Goal: Transaction & Acquisition: Purchase product/service

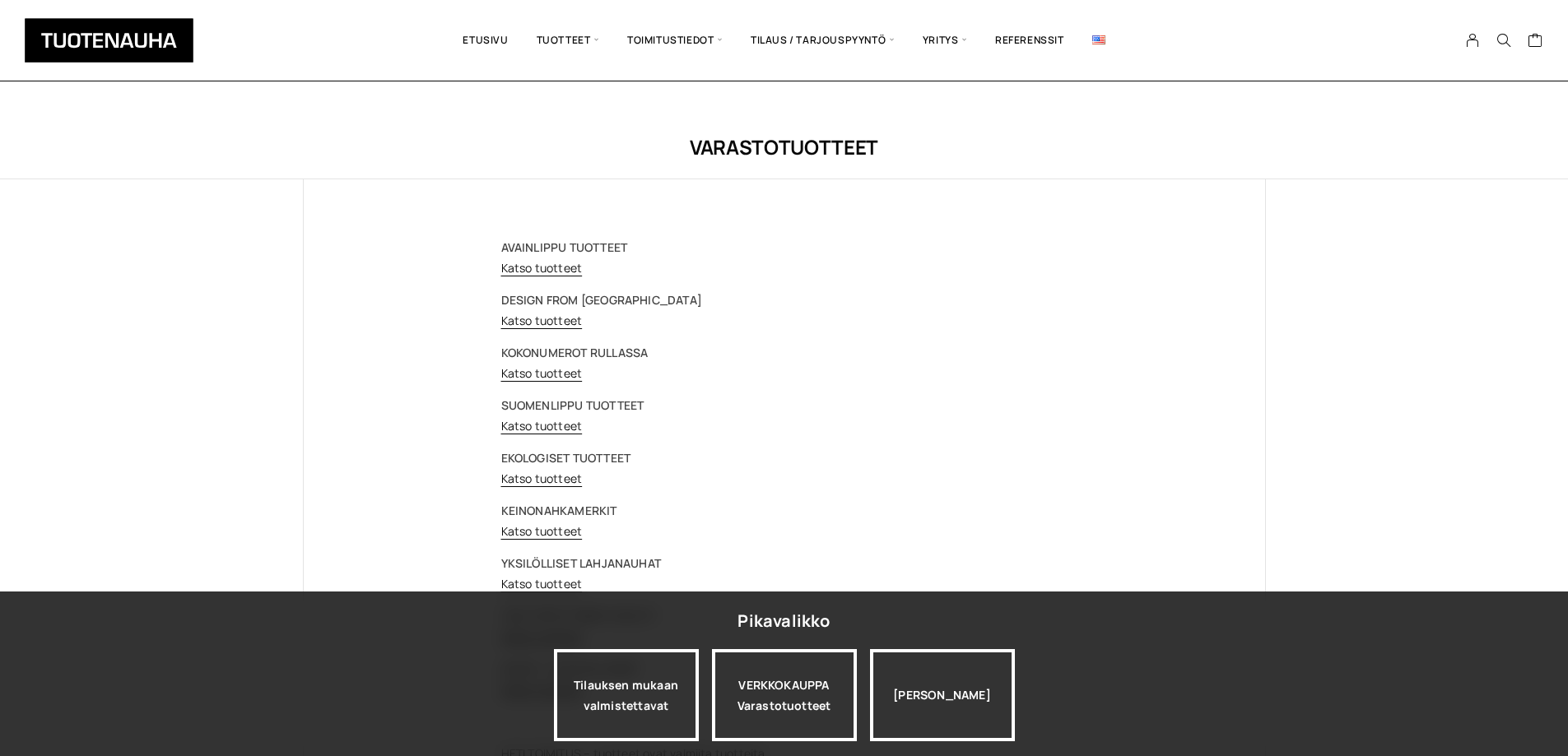
scroll to position [97, 0]
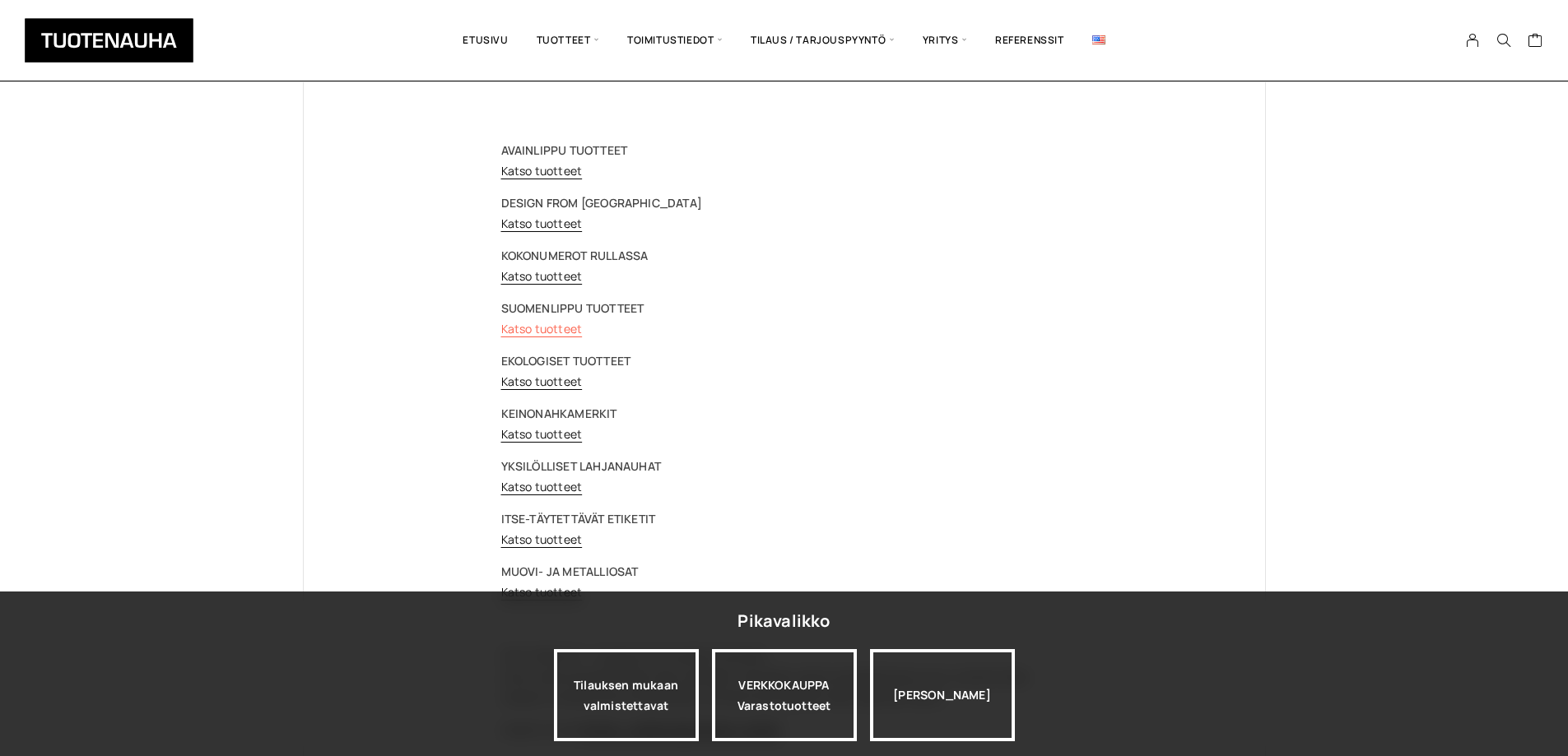
click at [555, 328] on link "Katso tuotteet" at bounding box center [542, 329] width 81 height 16
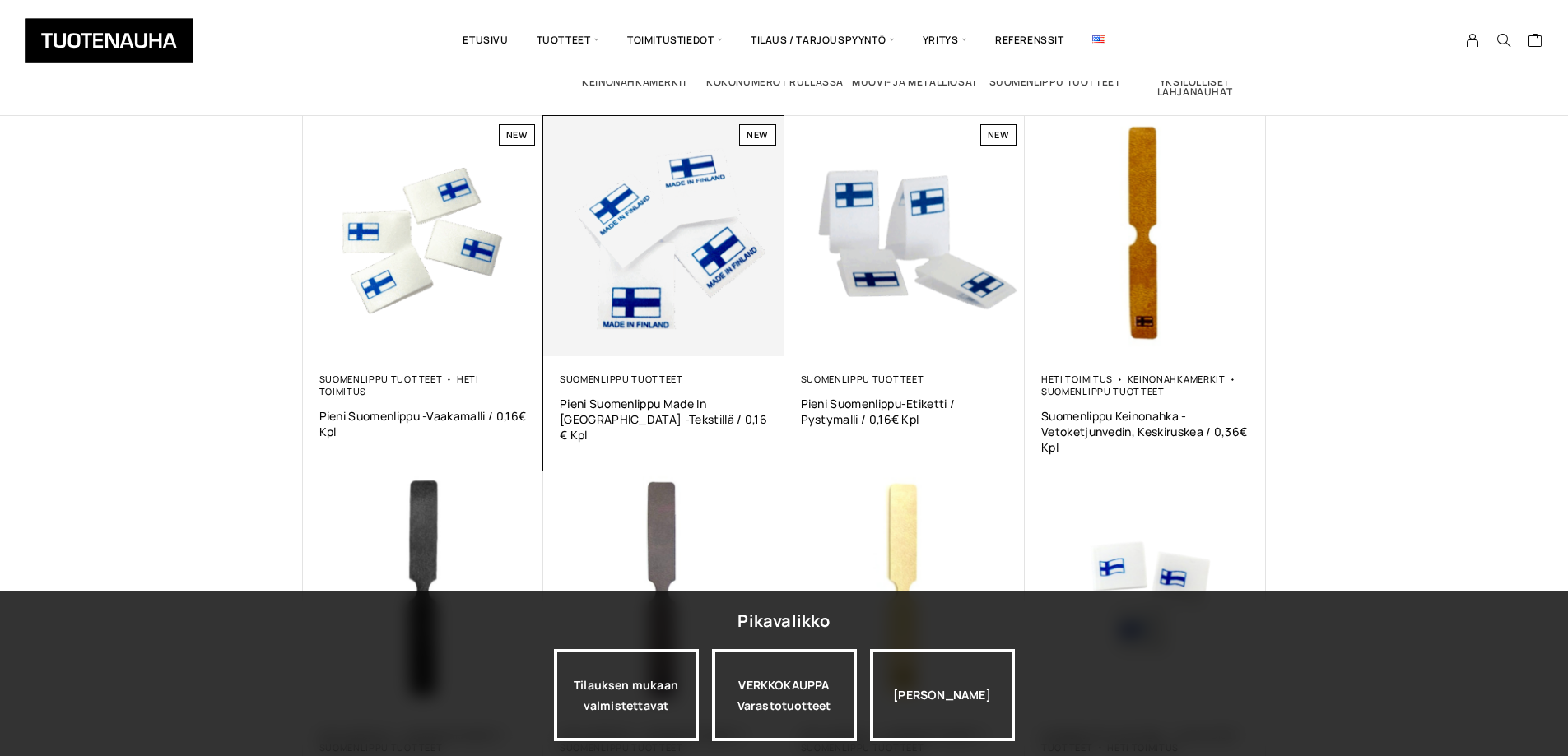
scroll to position [247, 0]
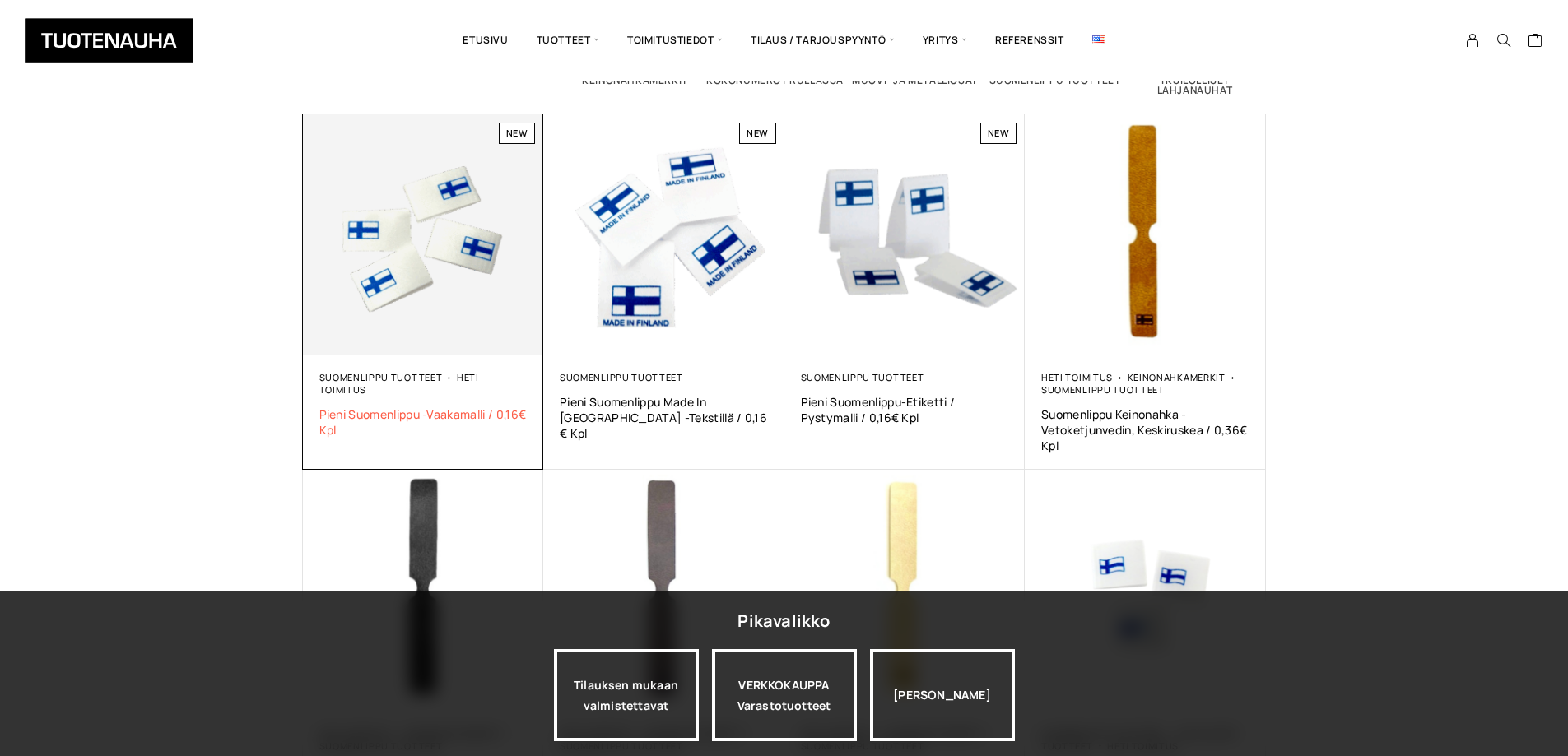
click at [454, 406] on span "Pieni Suomenlippu -vaakamalli / 0,16€ kpl" at bounding box center [424, 422] width 208 height 31
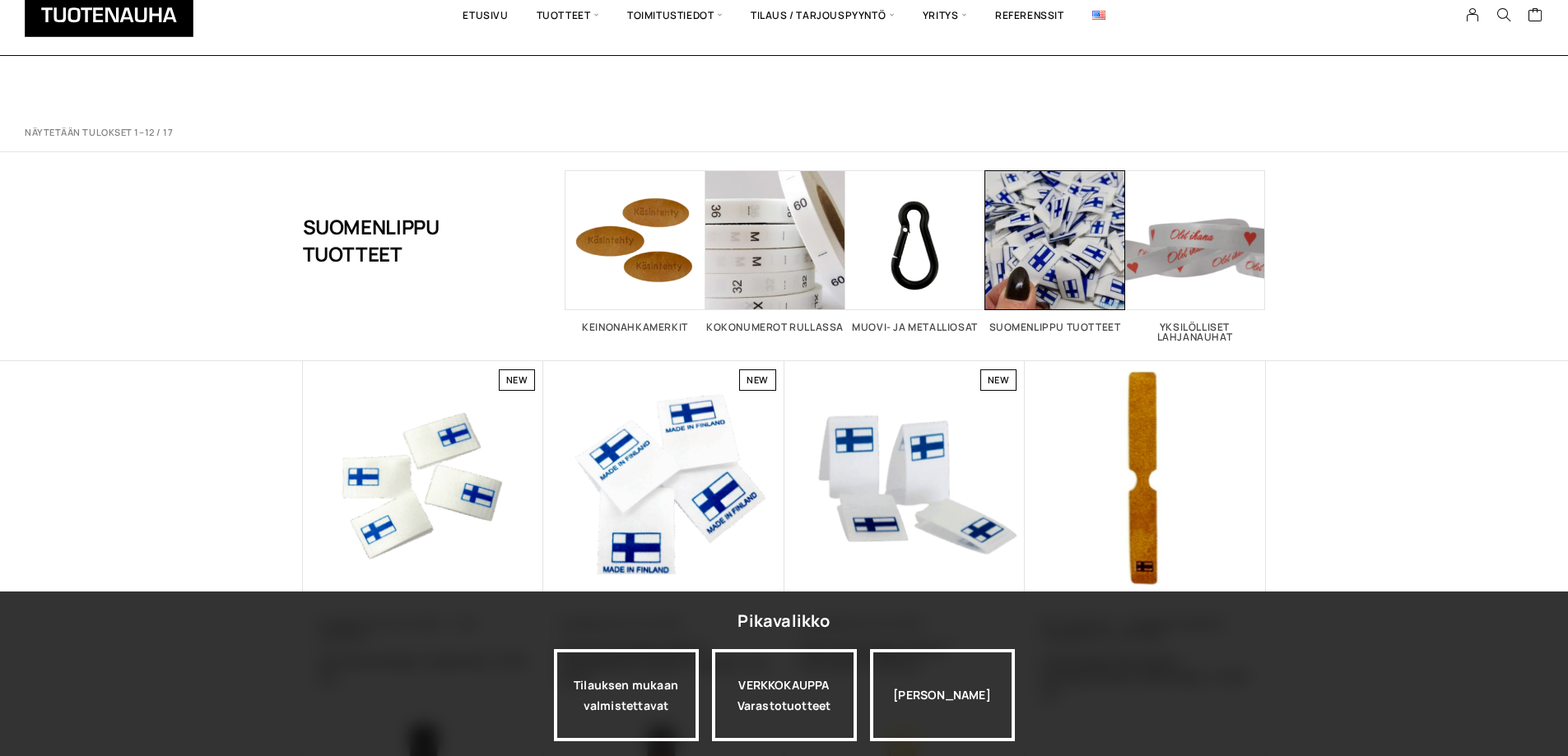
scroll to position [247, 0]
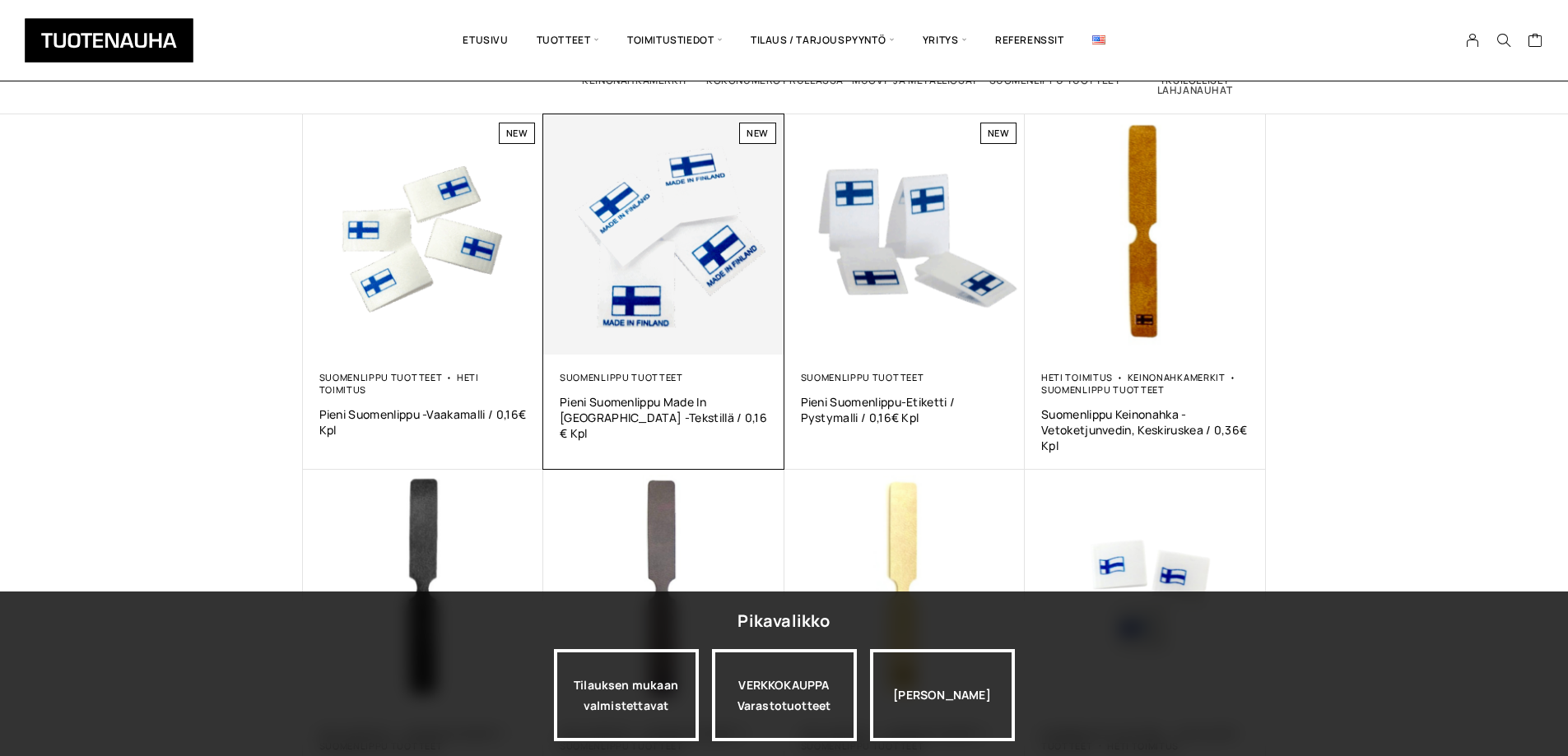
click at [645, 270] on img at bounding box center [664, 235] width 241 height 241
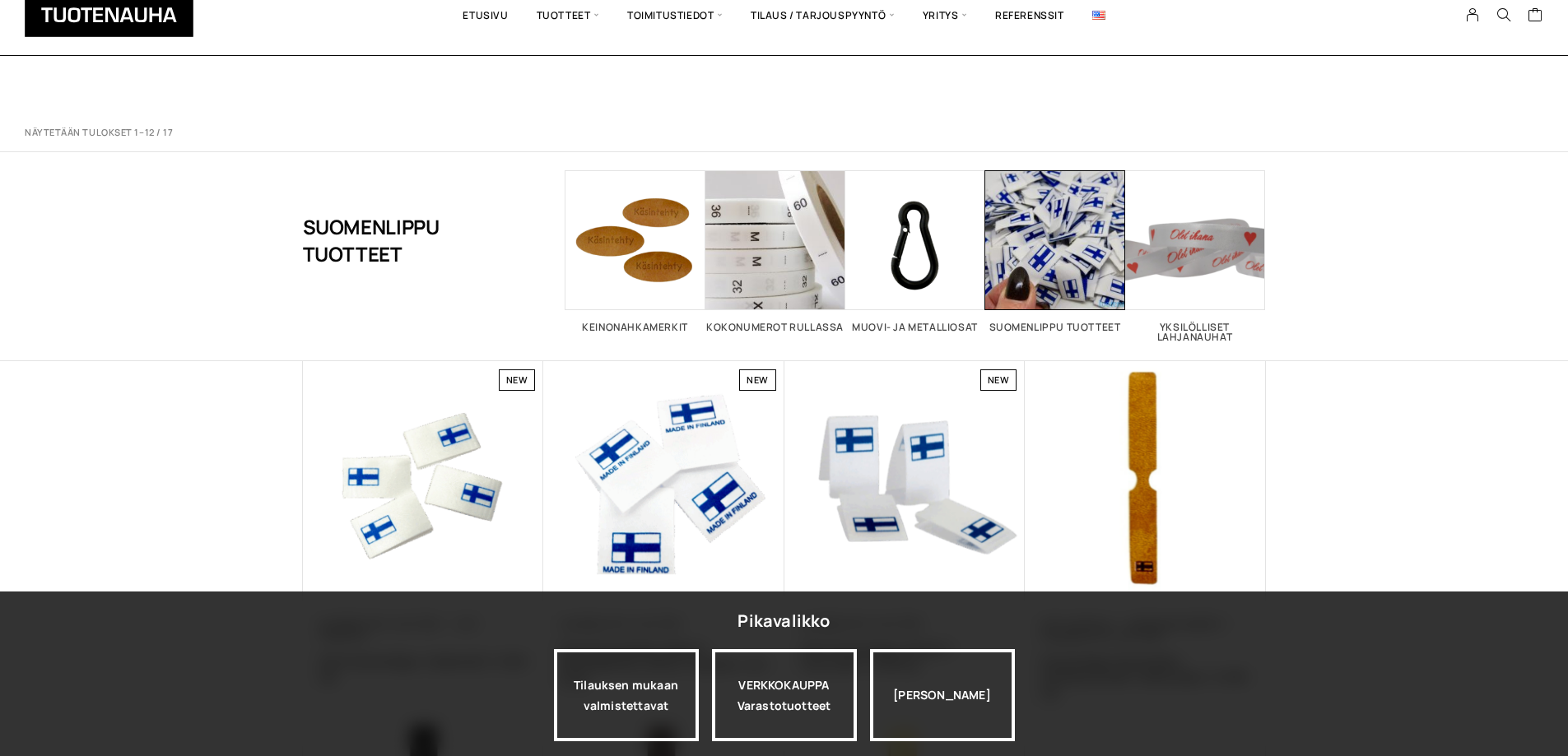
scroll to position [247, 0]
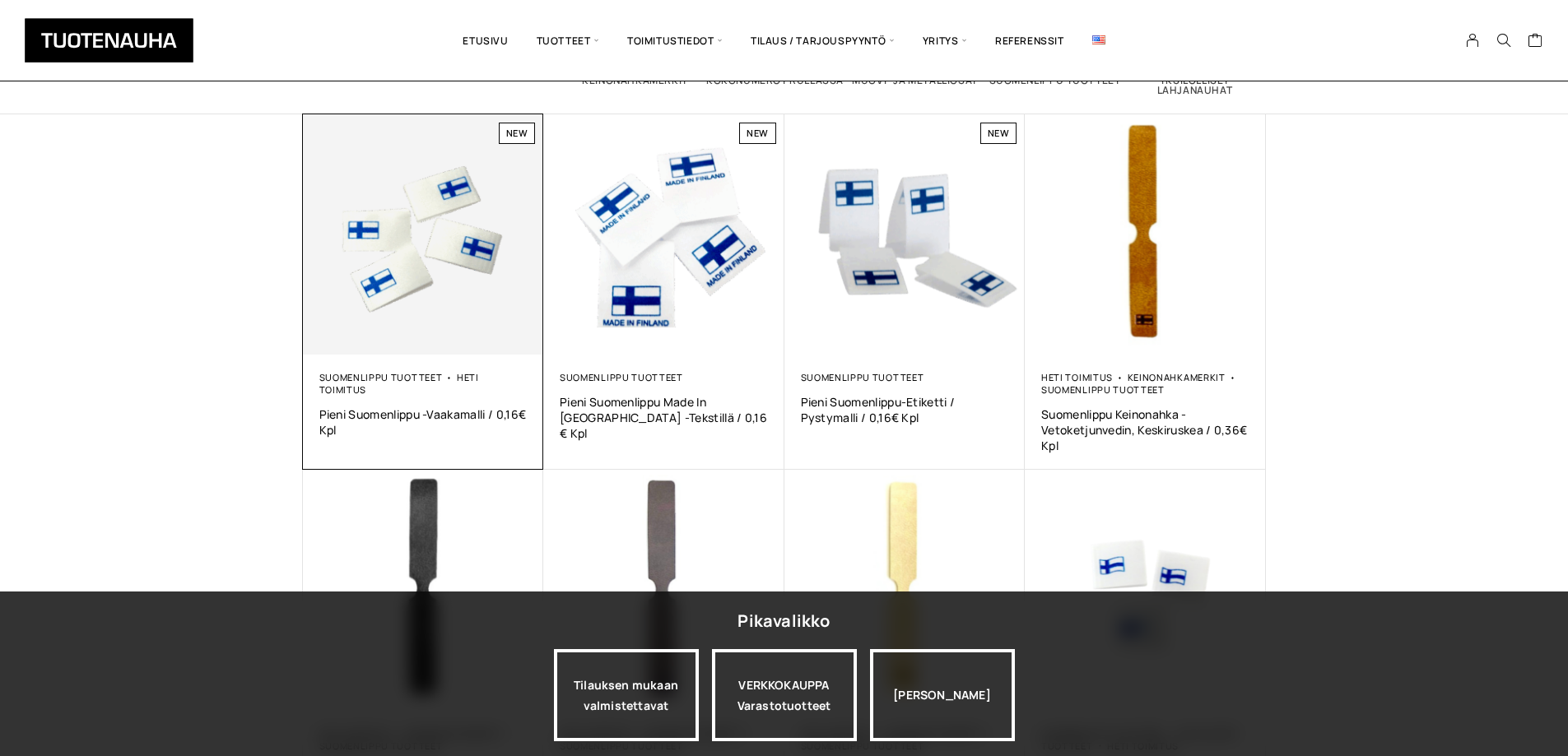
click at [360, 250] on img at bounding box center [424, 235] width 241 height 241
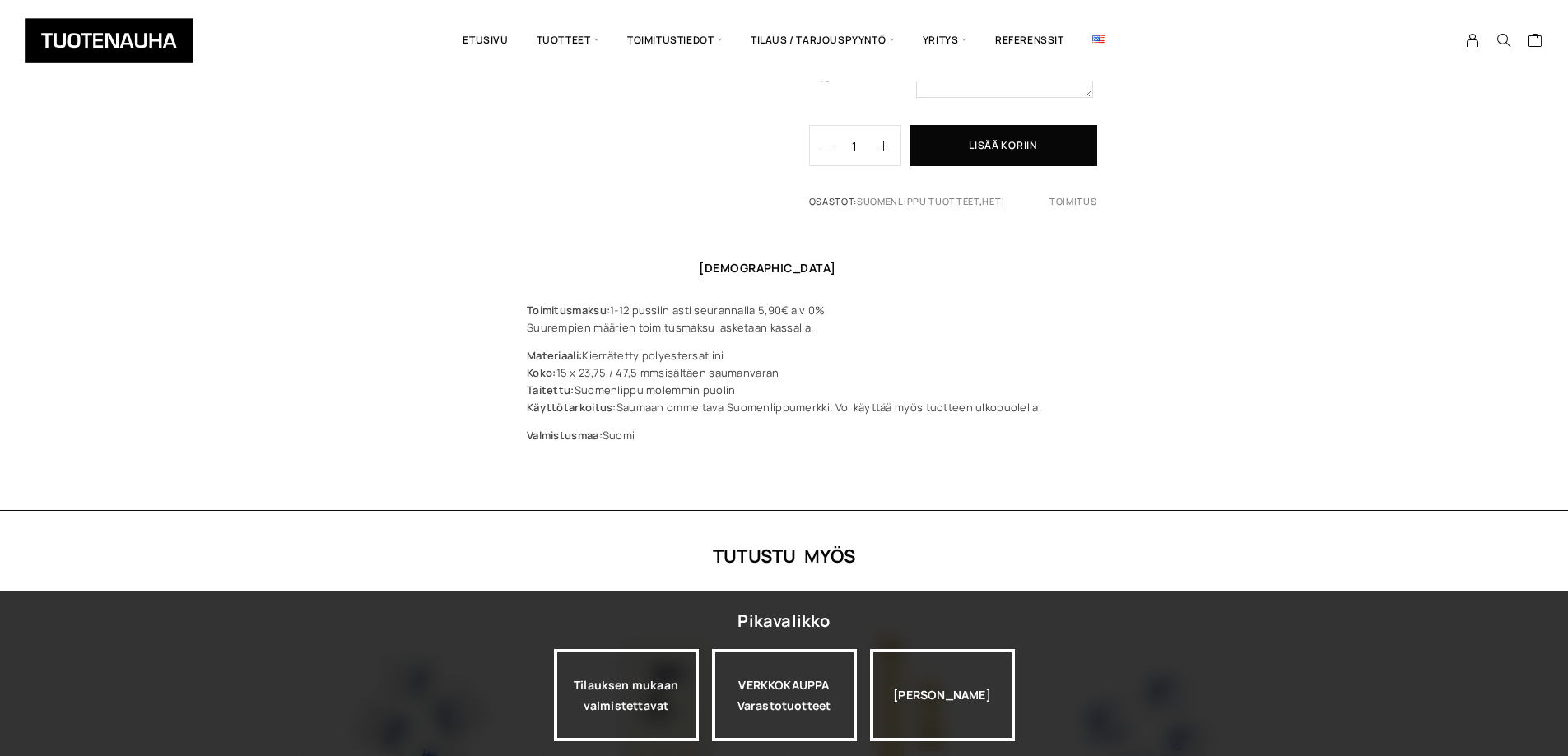
scroll to position [412, 0]
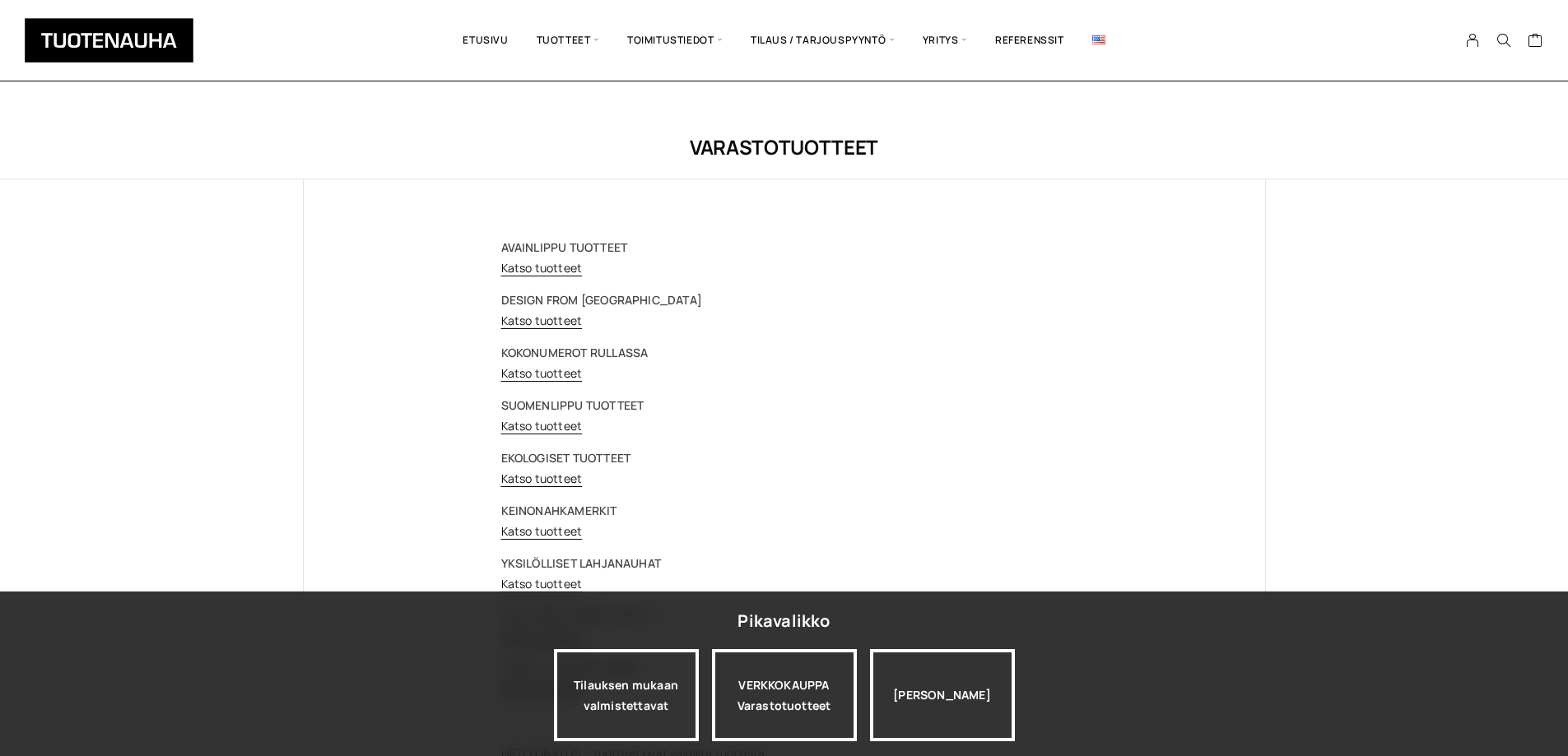
scroll to position [97, 0]
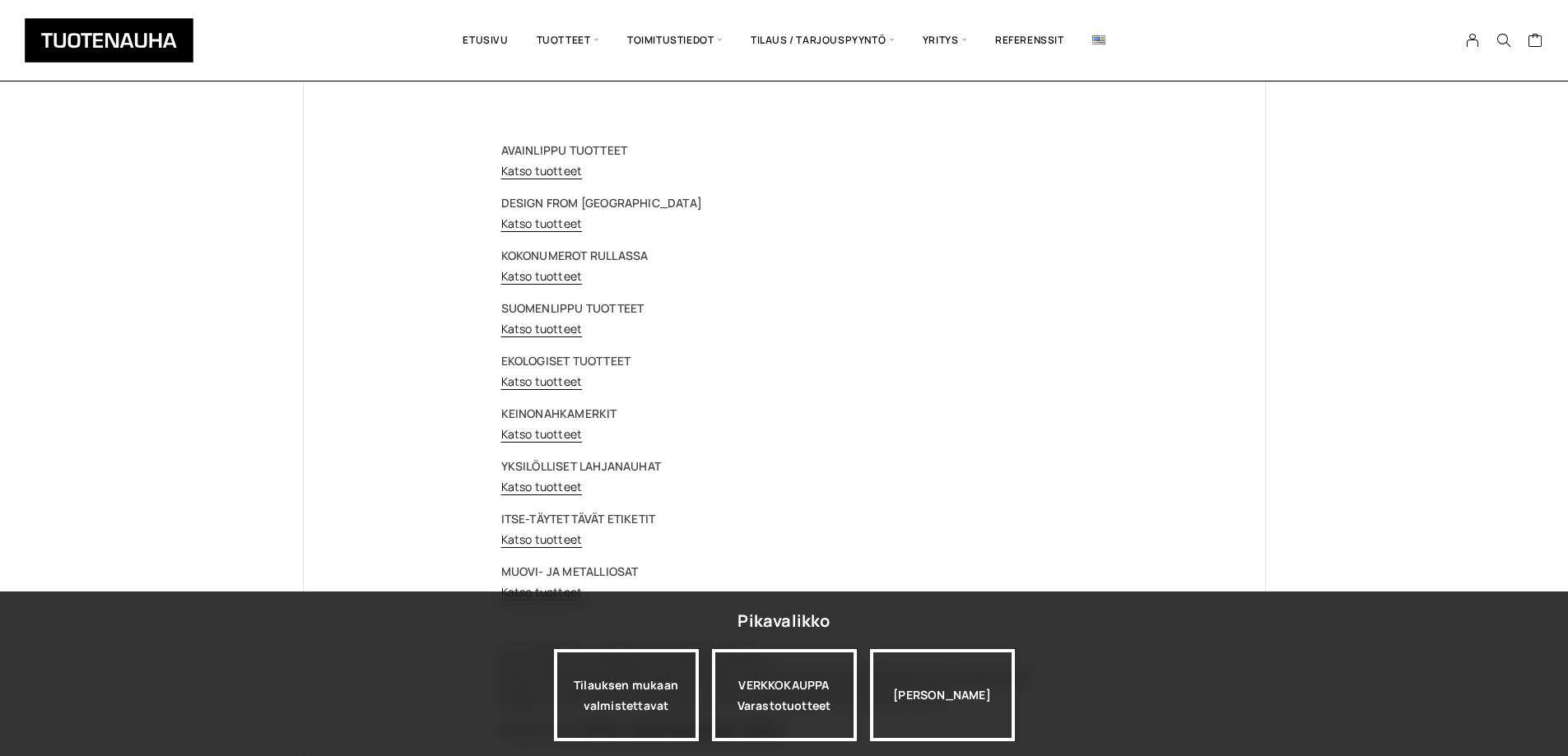
click at [555, 520] on strong "ITSE-TÄYTETTÄVÄT ETIKETIT" at bounding box center [578, 519] width 154 height 16
click at [552, 538] on link "Katso tuotteet" at bounding box center [542, 539] width 81 height 16
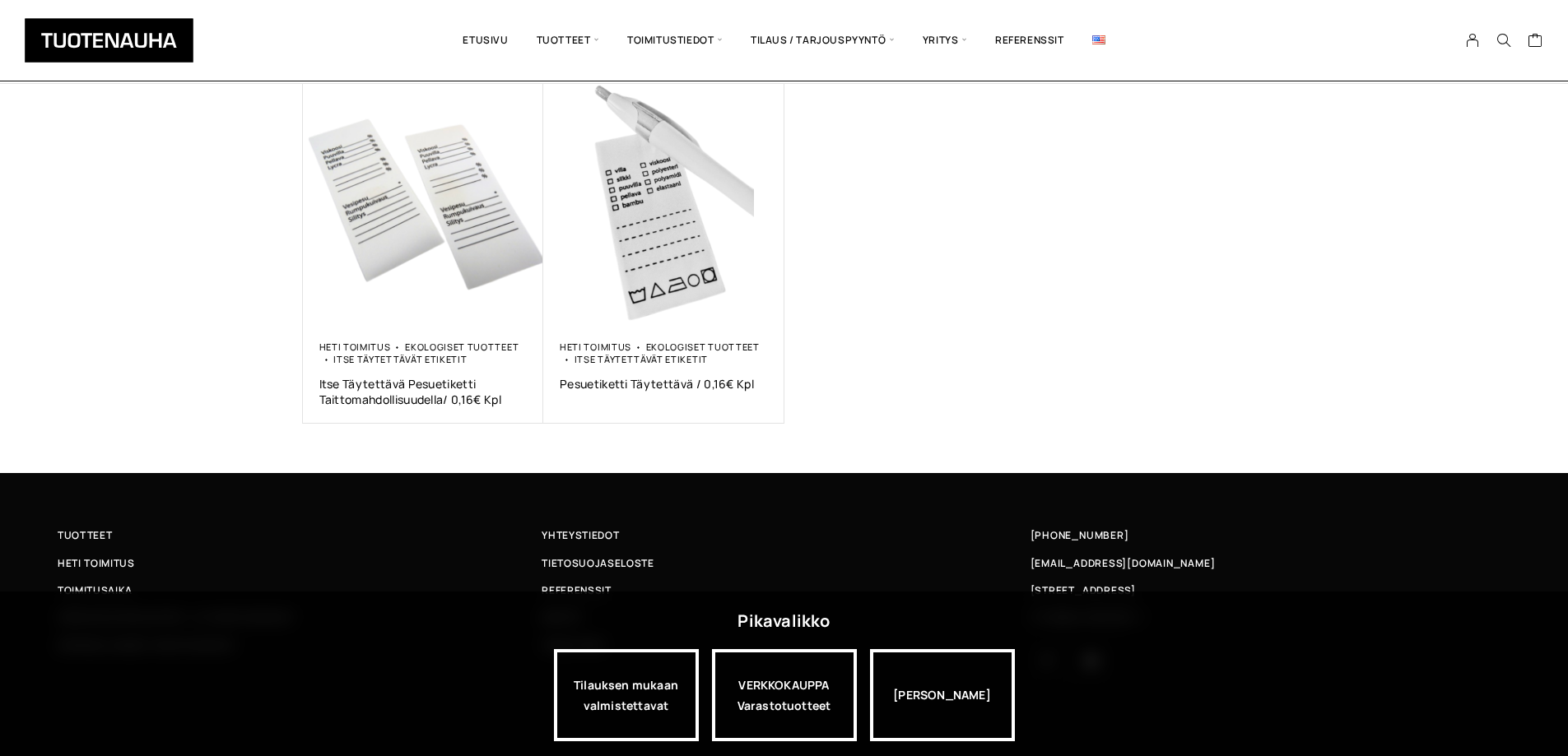
scroll to position [282, 0]
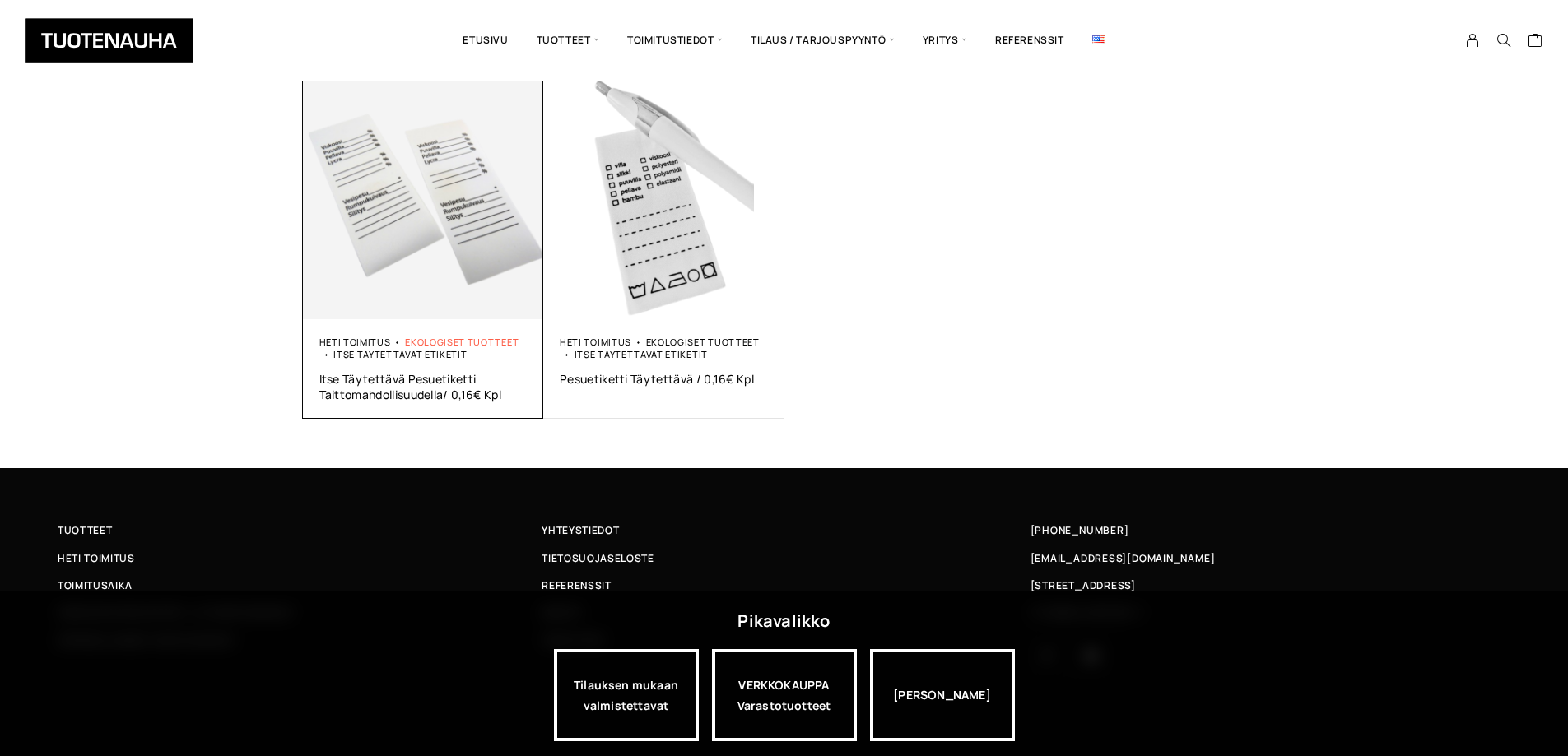
click at [447, 338] on link "Ekologiset tuotteet" at bounding box center [461, 342] width 113 height 13
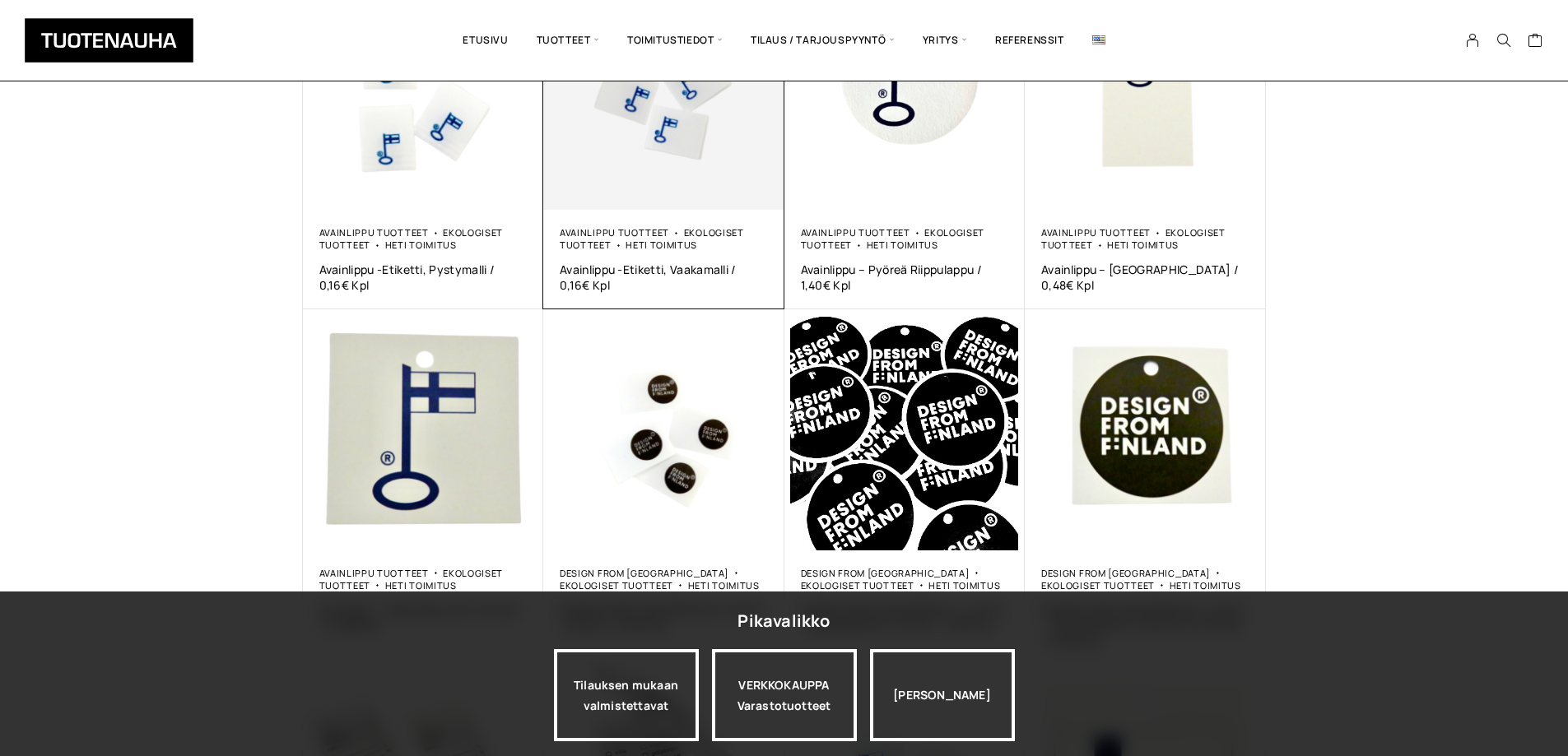
scroll to position [164, 0]
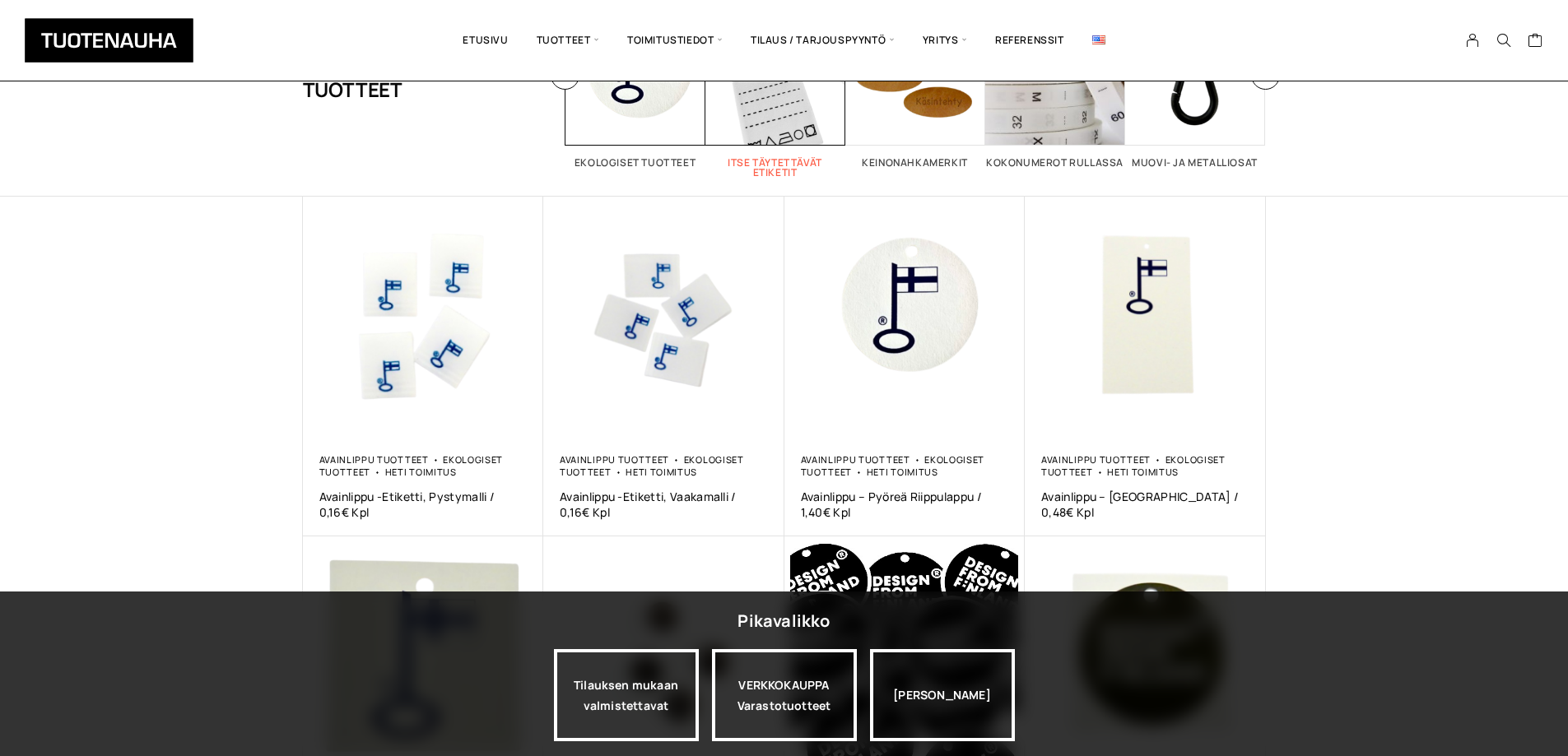
click at [760, 158] on h2 "Itse täytettävät etiketit 2" at bounding box center [774, 168] width 140 height 20
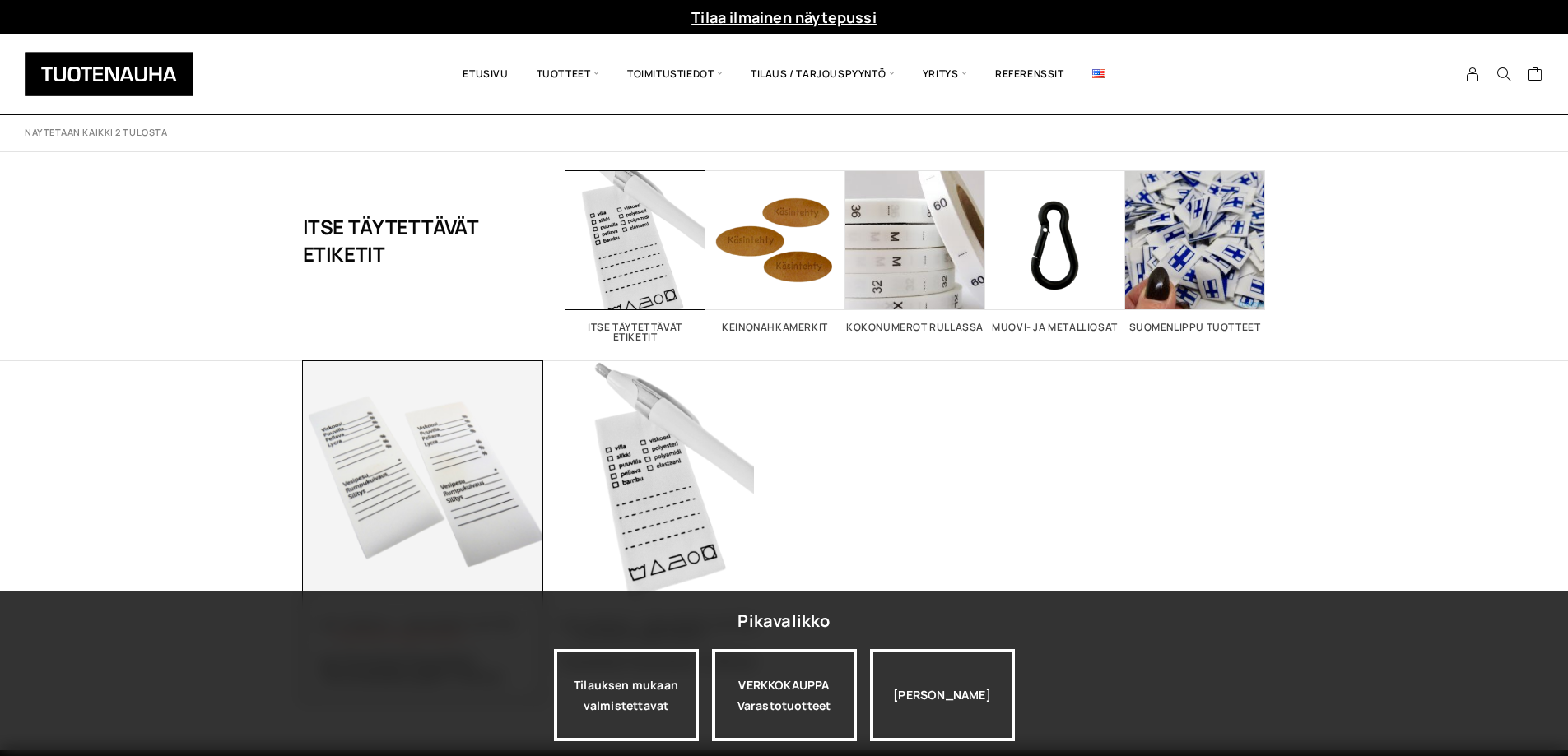
click at [447, 636] on div "Pikavalikko Tilauksen mukaan valmistettavat VERKKOKAUPPA Varastotuotteet Jatka …" at bounding box center [784, 674] width 1568 height 164
click at [485, 529] on img at bounding box center [424, 482] width 241 height 241
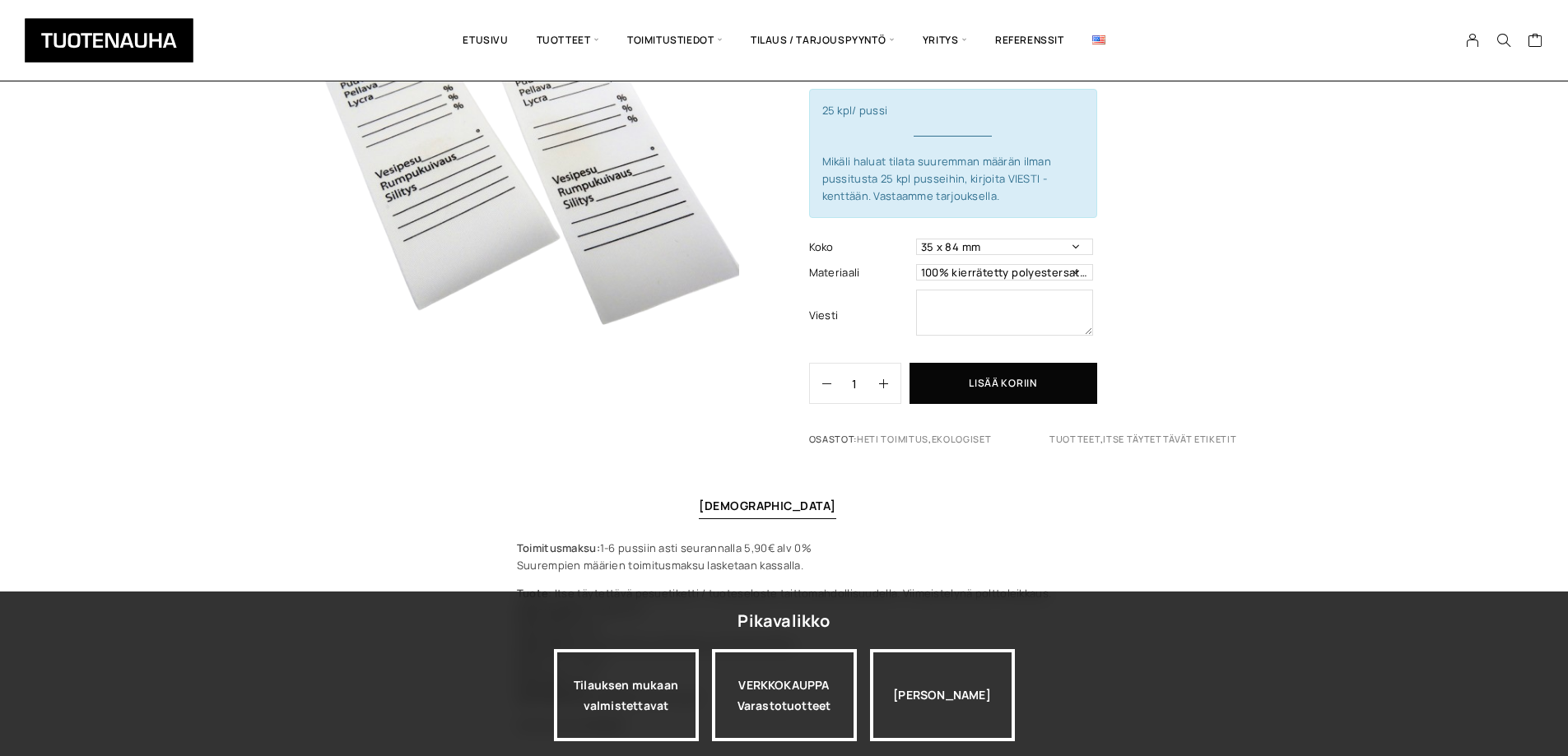
scroll to position [164, 0]
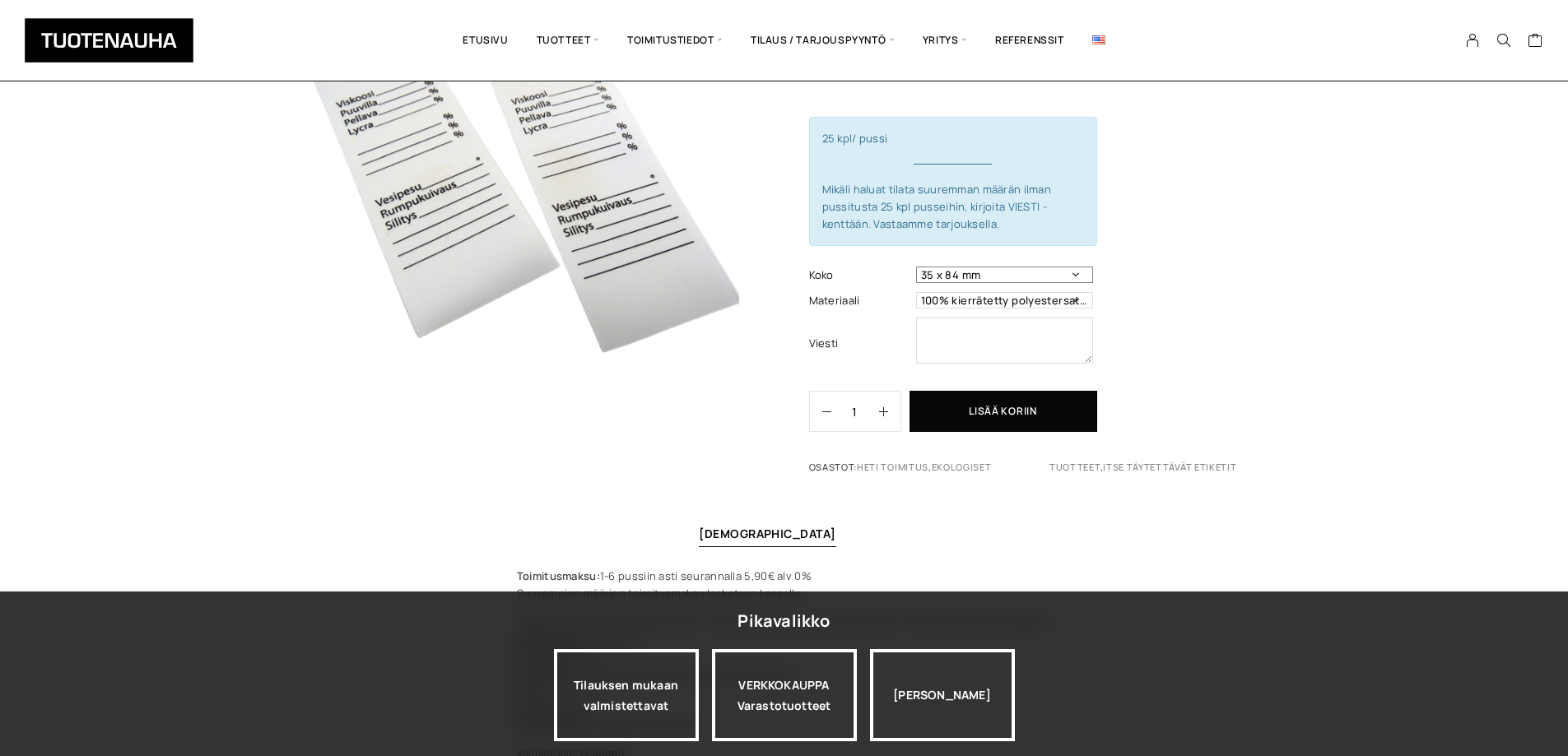
click at [1073, 278] on select "35 x 84 mm" at bounding box center [1005, 275] width 177 height 16
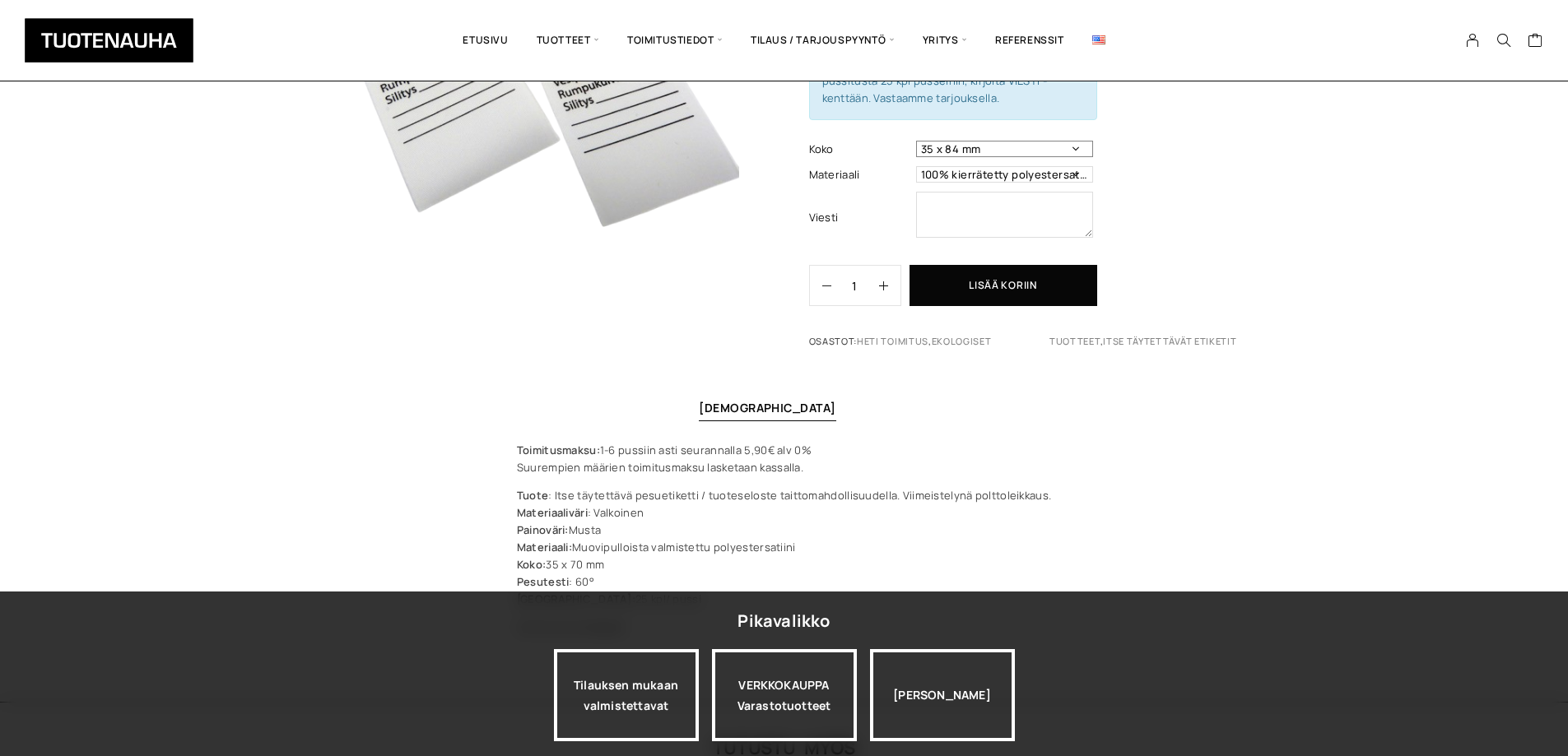
scroll to position [247, 0]
